Goal: Task Accomplishment & Management: Complete application form

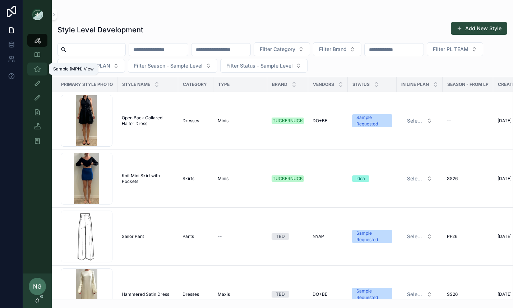
click at [32, 68] on div "Sample (MPN) View" at bounding box center [37, 68] width 11 height 11
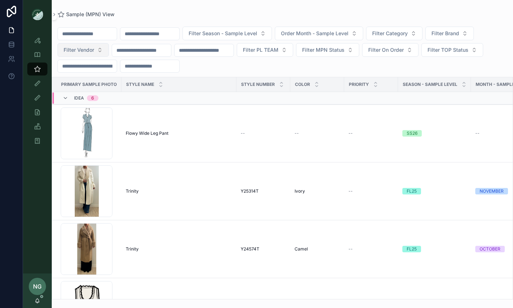
click at [101, 53] on button "Filter Vendor" at bounding box center [82, 50] width 51 height 14
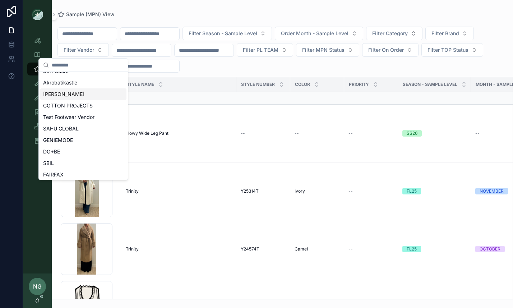
scroll to position [109, 0]
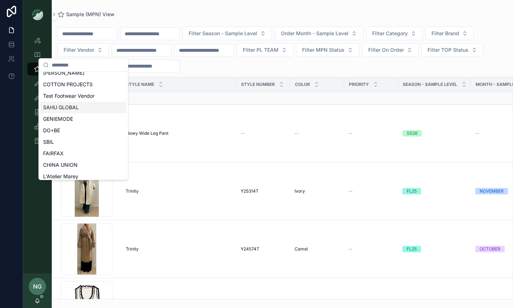
click at [89, 103] on div "SAHU GLOBAL" at bounding box center [83, 107] width 86 height 11
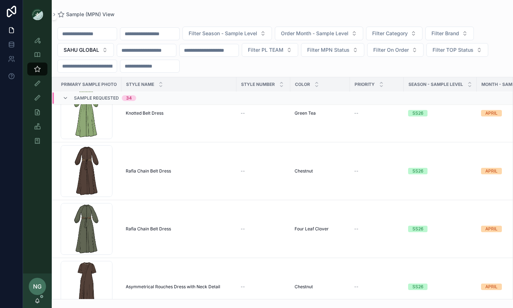
scroll to position [714, 0]
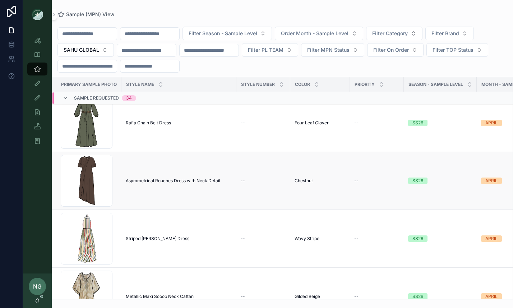
click at [182, 181] on span "Asymmetrical Rouches Dress with Neck Detail" at bounding box center [173, 181] width 94 height 6
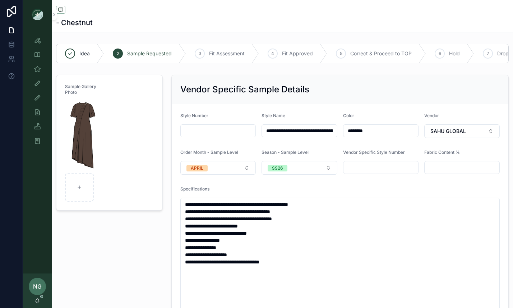
scroll to position [3, 0]
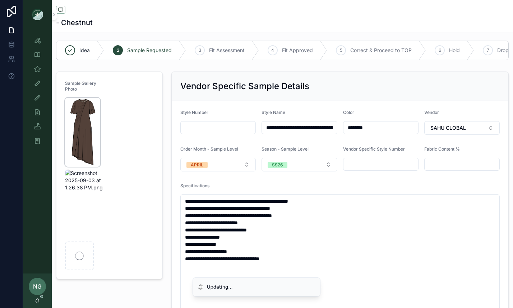
click at [91, 106] on img "scrollable content" at bounding box center [82, 132] width 35 height 69
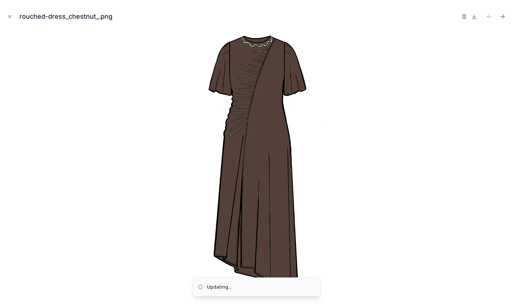
click at [467, 15] on div at bounding box center [484, 16] width 46 height 10
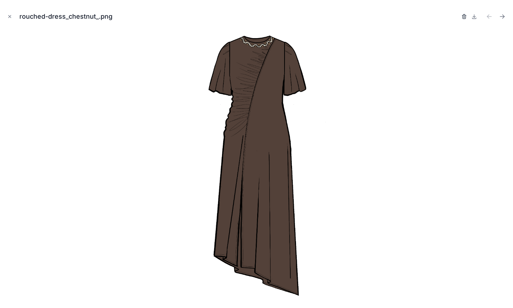
click at [464, 15] on icon "button" at bounding box center [464, 15] width 4 height 0
click at [455, 16] on icon "button" at bounding box center [457, 17] width 6 height 6
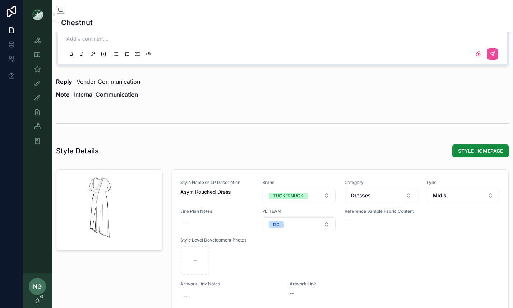
scroll to position [834, 0]
click at [482, 152] on span "STYLE HOMEPAGE" at bounding box center [480, 151] width 45 height 7
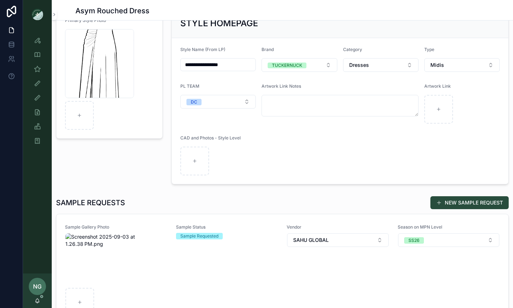
scroll to position [62, 0]
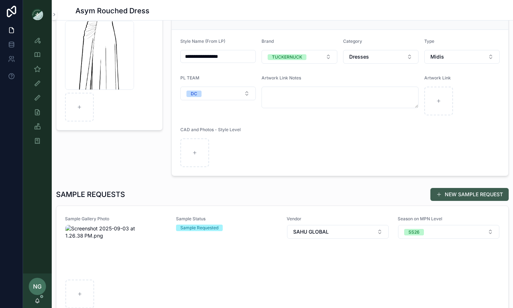
click at [450, 193] on button "NEW SAMPLE REQUEST" at bounding box center [469, 194] width 78 height 13
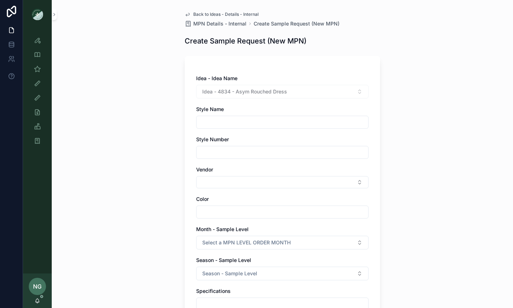
click at [316, 120] on input "scrollable content" at bounding box center [282, 122] width 172 height 10
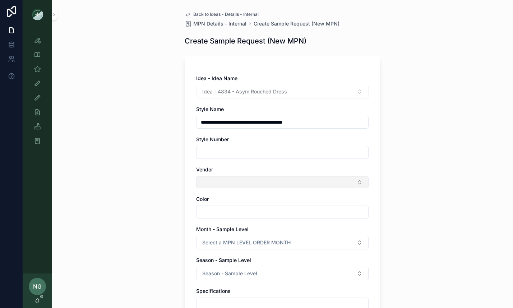
type input "**********"
click at [289, 179] on button "Select Button" at bounding box center [282, 182] width 172 height 12
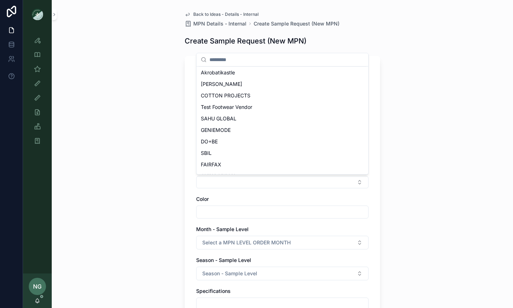
scroll to position [94, 0]
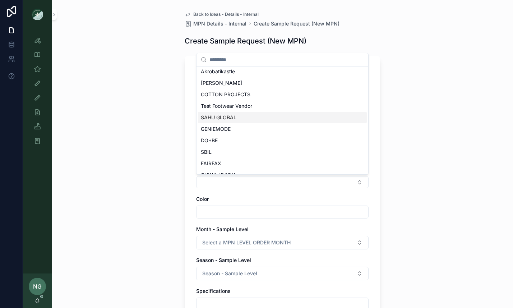
click at [256, 119] on div "SAHU GLOBAL" at bounding box center [282, 117] width 169 height 11
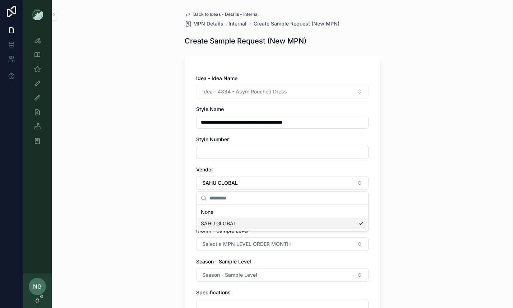
scroll to position [0, 0]
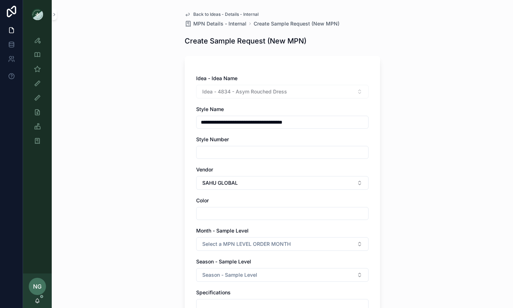
click at [258, 210] on input "scrollable content" at bounding box center [282, 213] width 172 height 10
type input "********"
click at [266, 244] on span "Select a MPN LEVEL ORDER MONTH" at bounding box center [246, 243] width 88 height 7
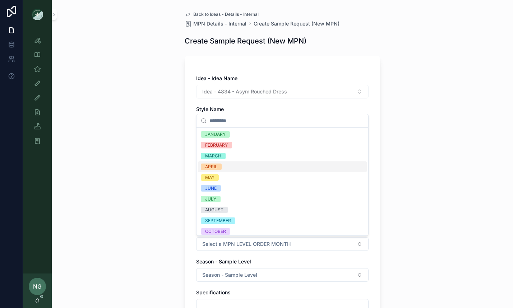
click at [253, 168] on div "APRIL" at bounding box center [282, 166] width 169 height 11
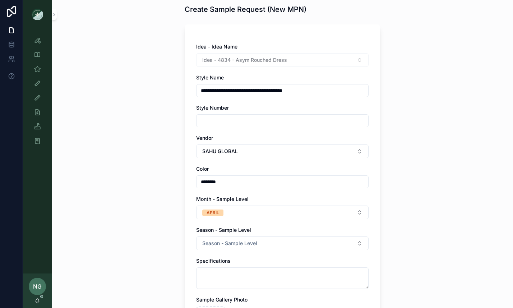
scroll to position [81, 0]
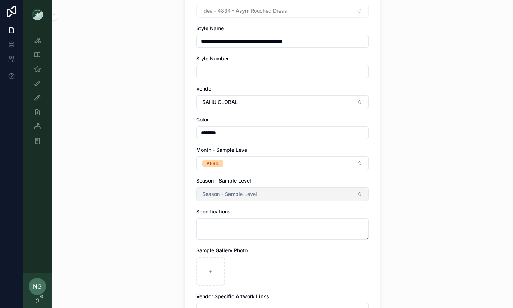
click at [223, 194] on span "Season - Sample Level" at bounding box center [229, 193] width 55 height 7
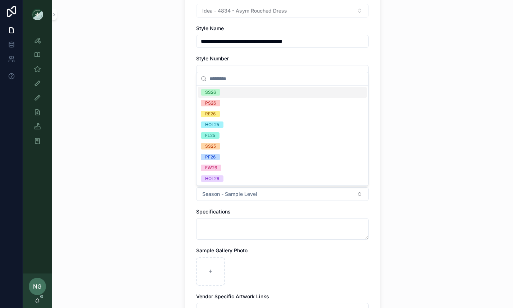
drag, startPoint x: 239, startPoint y: 95, endPoint x: 236, endPoint y: 99, distance: 5.4
click at [239, 95] on div "SS26" at bounding box center [282, 92] width 169 height 11
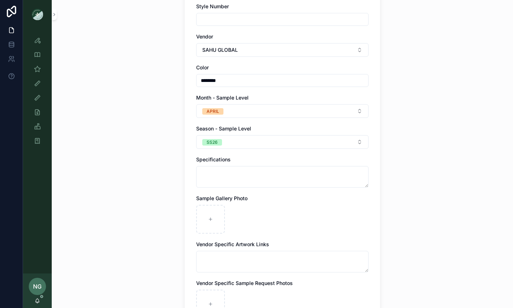
scroll to position [232, 0]
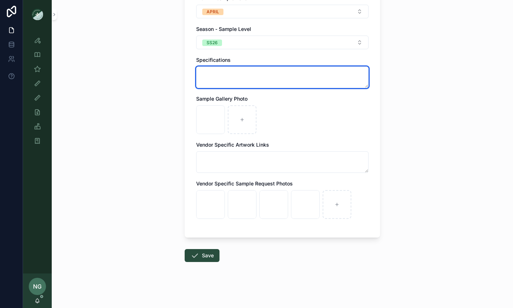
click at [247, 73] on textarea "scrollable content" at bounding box center [282, 77] width 172 height 22
paste textarea "**********"
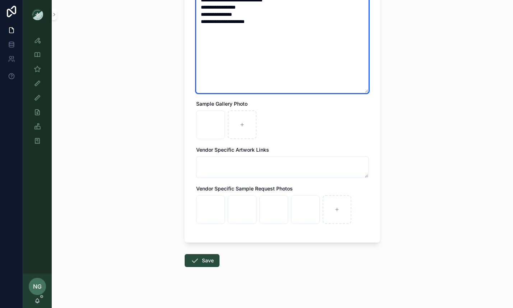
scroll to position [335, 0]
type textarea "**********"
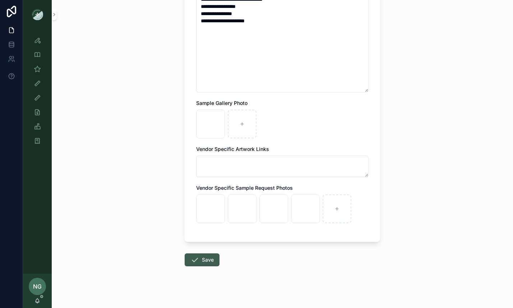
click at [209, 263] on button "Save" at bounding box center [201, 259] width 35 height 13
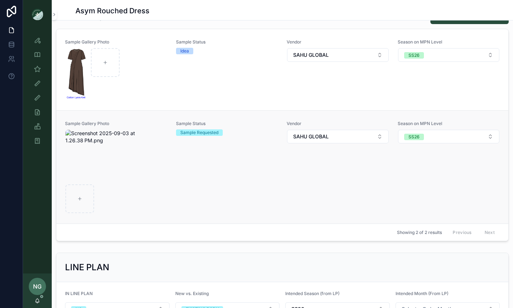
scroll to position [218, 0]
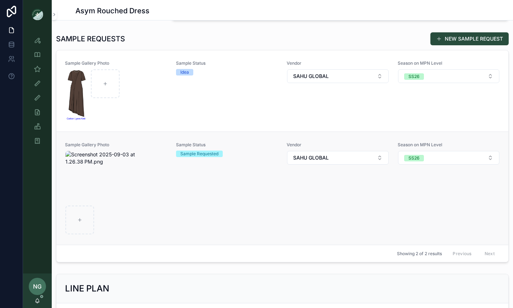
click at [254, 175] on div "Sample Status Sample Requested" at bounding box center [227, 188] width 102 height 93
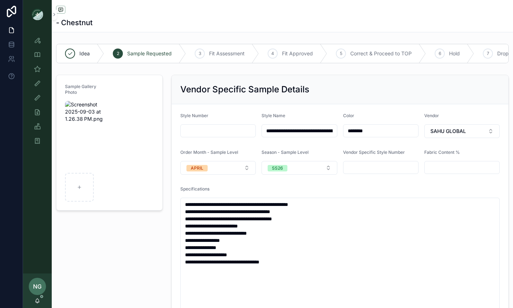
scroll to position [0, 43]
drag, startPoint x: 322, startPoint y: 130, endPoint x: 348, endPoint y: 136, distance: 27.5
click at [382, 131] on form "**********" at bounding box center [340, 274] width 336 height 341
click at [336, 132] on input "**********" at bounding box center [299, 131] width 75 height 10
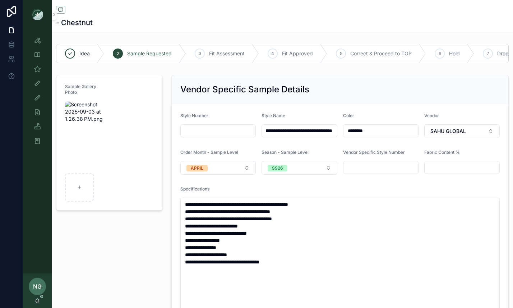
type input "**********"
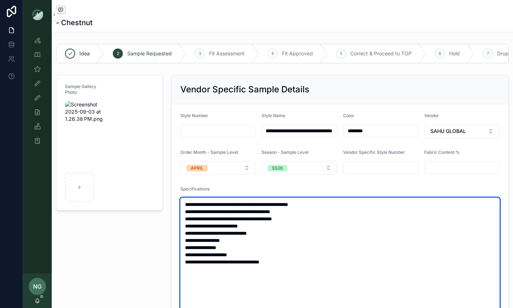
click at [309, 235] on textarea "**********" at bounding box center [339, 272] width 319 height 150
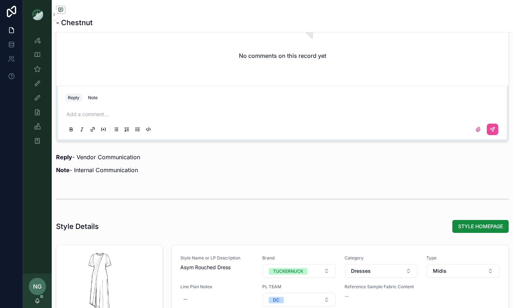
scroll to position [782, 0]
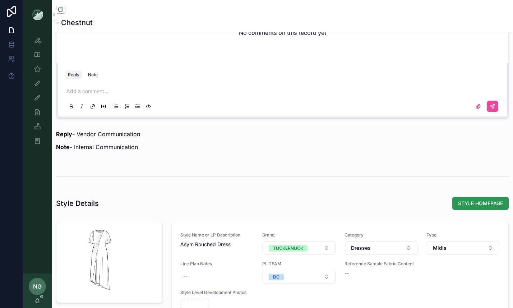
click at [462, 207] on button "STYLE HOMEPAGE" at bounding box center [480, 203] width 56 height 13
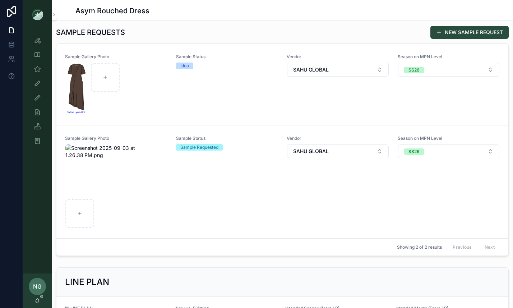
scroll to position [221, 0]
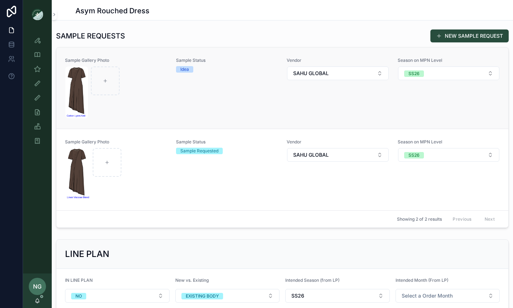
click at [238, 106] on div "Sample Status Idea" at bounding box center [227, 87] width 102 height 61
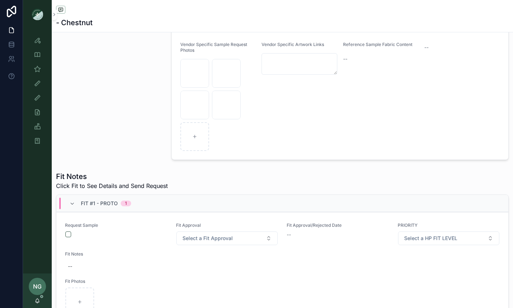
scroll to position [348, 0]
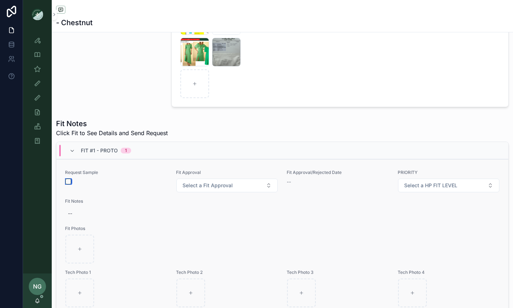
click at [69, 182] on button "scrollable content" at bounding box center [68, 181] width 6 height 6
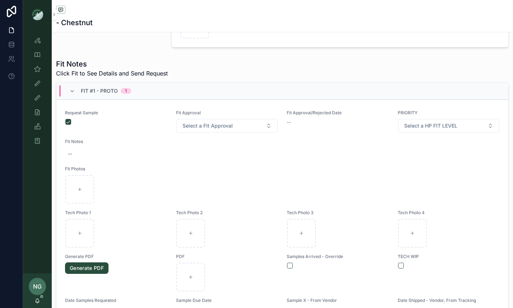
scroll to position [17, 0]
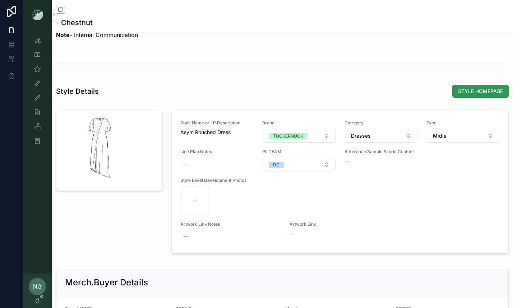
click at [472, 90] on span "STYLE HOMEPAGE" at bounding box center [480, 91] width 45 height 7
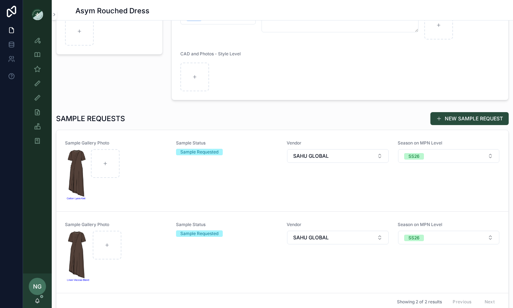
scroll to position [139, 0]
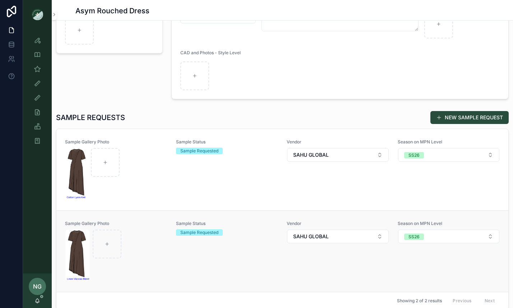
click at [205, 243] on div "Sample Status Sample Requested" at bounding box center [227, 250] width 102 height 61
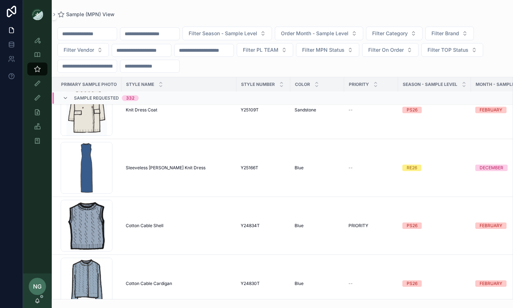
scroll to position [2355, 0]
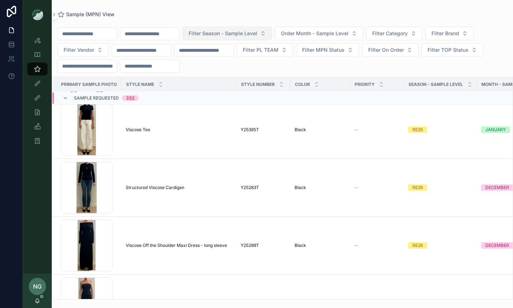
click at [227, 29] on button "Filter Season - Sample Level" at bounding box center [226, 34] width 89 height 14
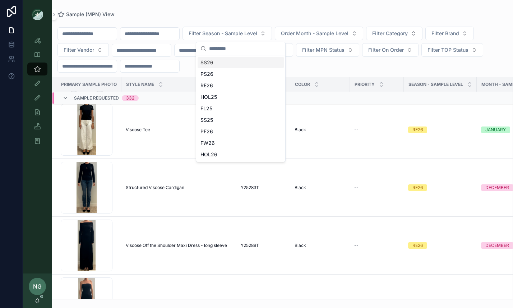
click at [219, 64] on div "SS26" at bounding box center [240, 62] width 86 height 11
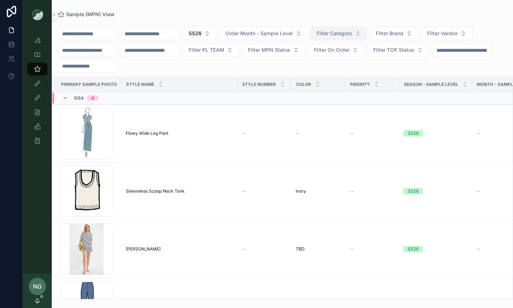
click at [350, 37] on button "Filter Category" at bounding box center [338, 34] width 56 height 14
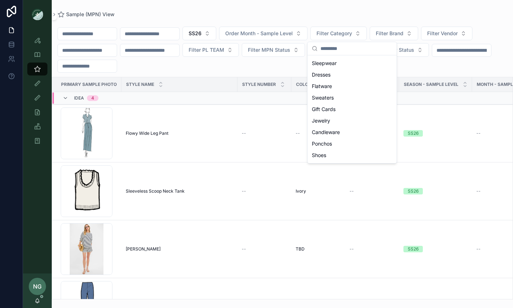
scroll to position [93, 0]
click at [338, 70] on div "Dresses" at bounding box center [352, 72] width 86 height 11
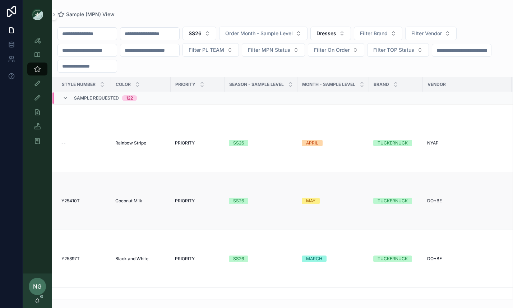
scroll to position [2081, 0]
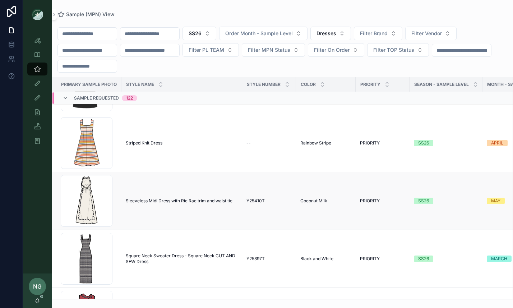
click at [180, 202] on span "Sleeveless Midi Dress with Ric Rac trim and waist tie" at bounding box center [179, 201] width 107 height 6
